Goal: Task Accomplishment & Management: Manage account settings

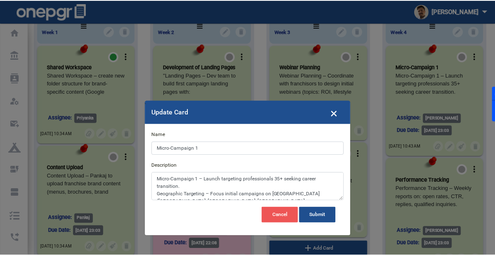
scroll to position [39, 0]
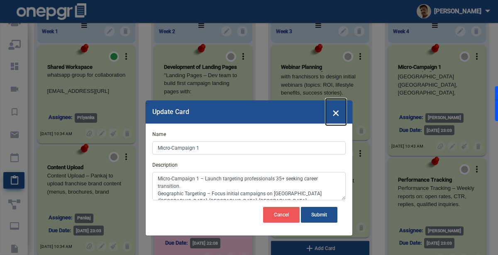
click at [335, 116] on span "×" at bounding box center [335, 112] width 7 height 16
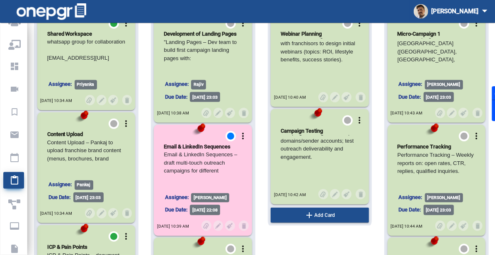
scroll to position [0, 0]
click at [348, 117] on div at bounding box center [347, 120] width 7 height 7
click at [359, 115] on mat-icon "more_vert" at bounding box center [360, 120] width 10 height 10
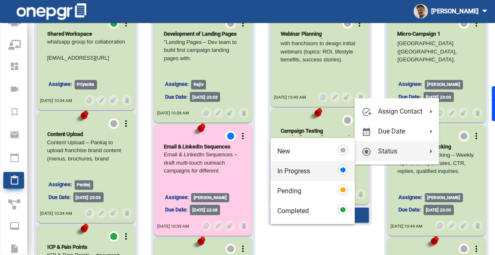
click at [348, 168] on div at bounding box center [343, 170] width 10 height 10
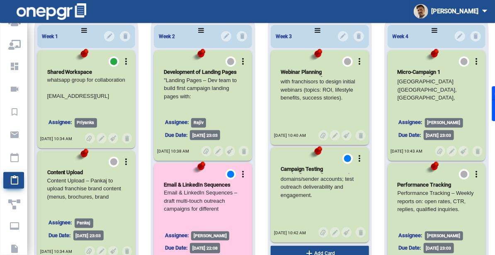
scroll to position [60, 0]
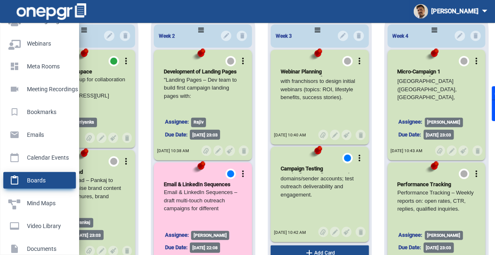
click at [27, 182] on p "Boards" at bounding box center [37, 180] width 59 height 12
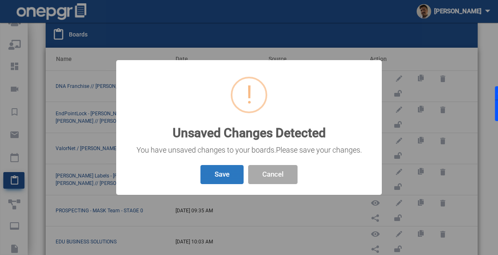
click at [229, 178] on button "Save" at bounding box center [221, 174] width 43 height 19
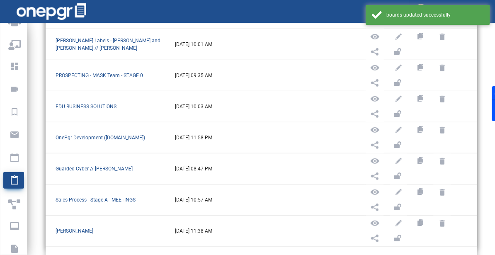
scroll to position [206, 0]
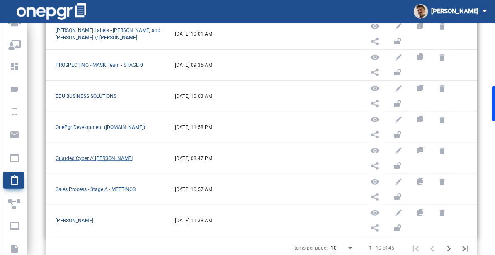
click at [77, 156] on span "Guarded Cyber // [PERSON_NAME]" at bounding box center [94, 159] width 77 height 6
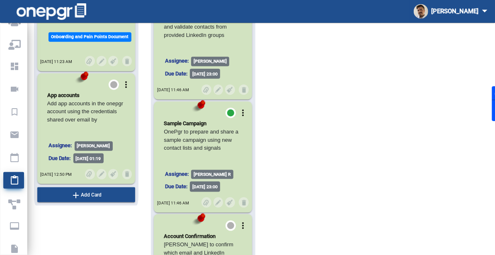
scroll to position [334, 0]
click at [125, 80] on mat-icon "more_vert" at bounding box center [126, 85] width 10 height 10
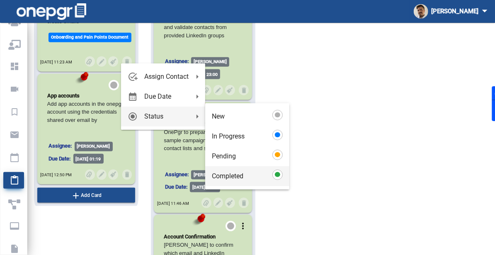
click at [242, 176] on span "Completed" at bounding box center [228, 176] width 32 height 20
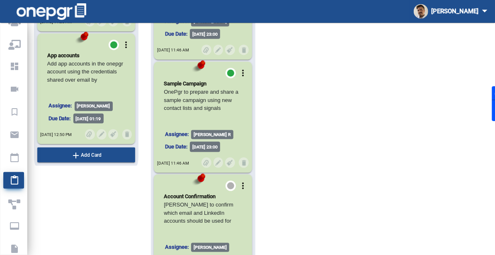
scroll to position [374, 0]
click at [100, 131] on img at bounding box center [101, 134] width 7 height 7
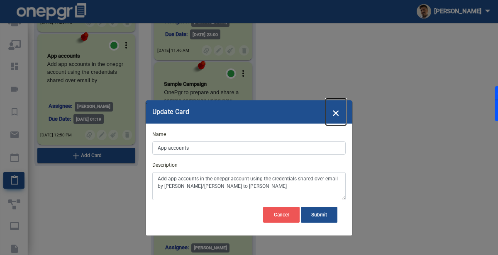
click at [338, 119] on span "×" at bounding box center [335, 112] width 7 height 16
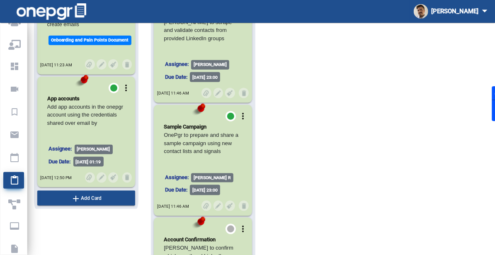
scroll to position [331, 0]
click at [125, 83] on mat-icon "more_vert" at bounding box center [126, 88] width 10 height 10
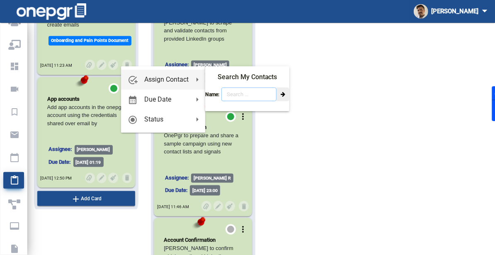
click at [265, 100] on input "text" at bounding box center [248, 95] width 55 height 14
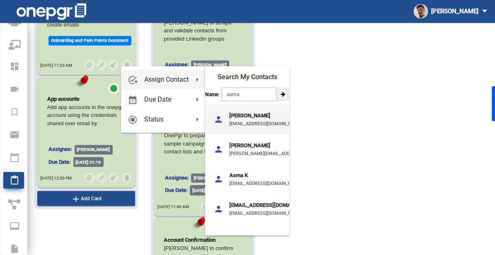
type input "asma"
click at [244, 114] on p "[PERSON_NAME]" at bounding box center [265, 116] width 73 height 8
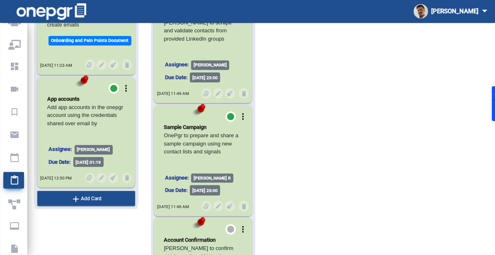
click at [95, 226] on div "Week 1 more_vert OnePgr Account Setup Create OnePgr account for the new client …" at bounding box center [86, 100] width 117 height 702
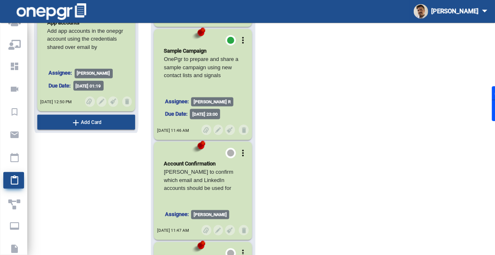
scroll to position [406, 0]
click at [244, 46] on mat-icon "more_vert" at bounding box center [243, 41] width 10 height 10
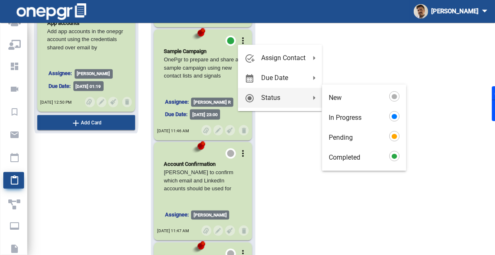
click at [230, 150] on div at bounding box center [247, 127] width 495 height 255
click at [230, 134] on img at bounding box center [229, 130] width 7 height 7
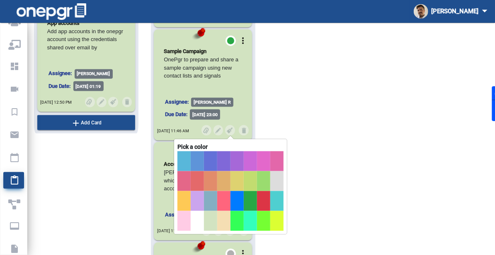
click at [180, 231] on button at bounding box center [184, 221] width 13 height 20
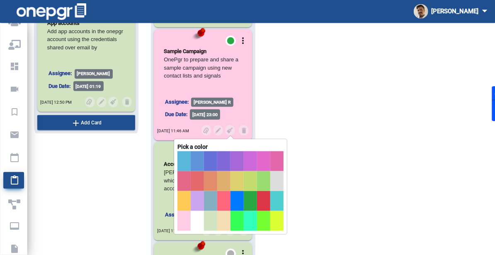
click at [122, 199] on div "Week 1 more_vert OnePgr Account Setup Create OnePgr account for the new client …" at bounding box center [86, 24] width 117 height 702
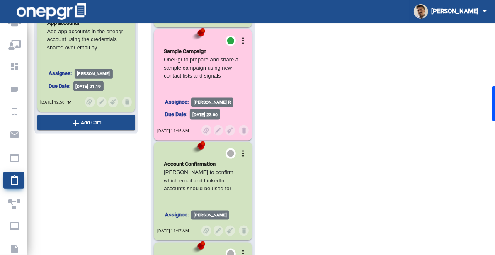
click at [122, 199] on div "Week 1 more_vert OnePgr Account Setup Create OnePgr account for the new client …" at bounding box center [86, 24] width 117 height 702
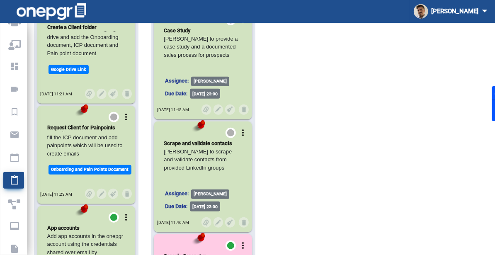
click at [217, 85] on mat-card-content "Case Study [PERSON_NAME] to provide a case study and a documented sales process…" at bounding box center [203, 63] width 78 height 74
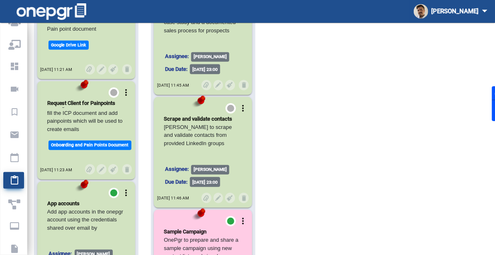
scroll to position [226, 0]
click at [444, 131] on div "Week 1 more_vert OnePgr Account Setup Create OnePgr account for the new client …" at bounding box center [261, 197] width 467 height 715
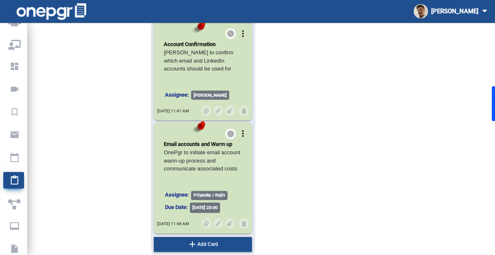
scroll to position [0, 0]
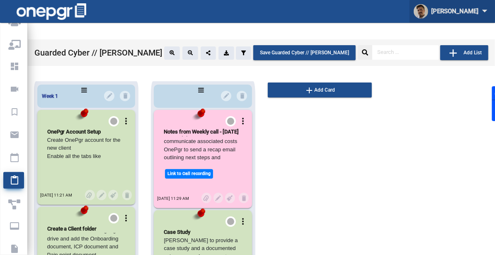
click at [481, 19] on div "[PERSON_NAME] arrow_drop_down" at bounding box center [452, 11] width 77 height 15
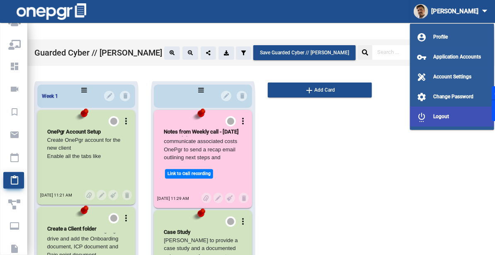
click at [441, 118] on span "Logout" at bounding box center [441, 117] width 16 height 6
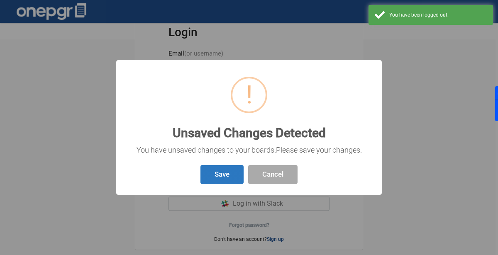
click at [221, 176] on button "Save" at bounding box center [221, 174] width 43 height 19
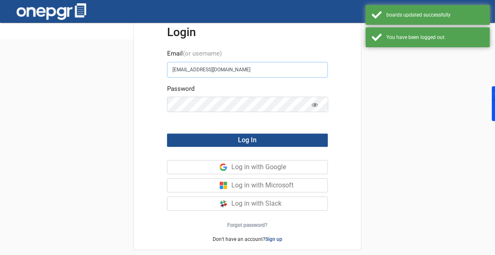
click at [238, 75] on input "[EMAIL_ADDRESS][DOMAIN_NAME]" at bounding box center [247, 70] width 161 height 16
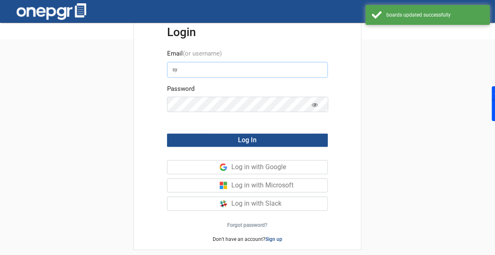
type input "s"
type input "[EMAIL_ADDRESS][DOMAIN_NAME]"
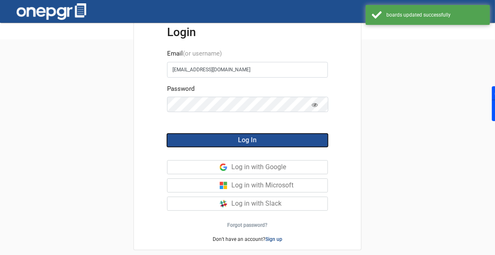
click at [219, 135] on button "Log In" at bounding box center [247, 140] width 161 height 13
